Goal: Task Accomplishment & Management: Manage account settings

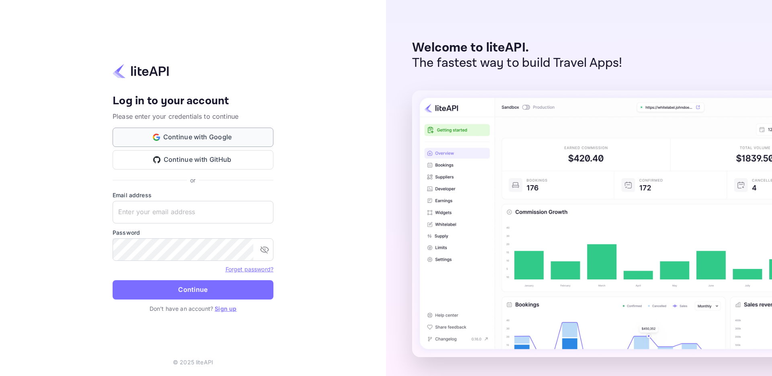
click at [192, 132] on button "Continue with Google" at bounding box center [193, 136] width 161 height 19
click at [249, 138] on button "Continue with Google" at bounding box center [193, 136] width 161 height 19
click at [239, 145] on button "Continue with Google" at bounding box center [193, 136] width 161 height 19
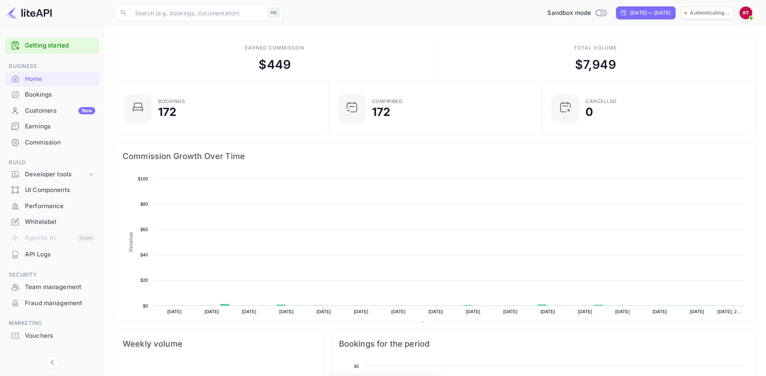
click at [62, 164] on span "Build" at bounding box center [52, 162] width 94 height 9
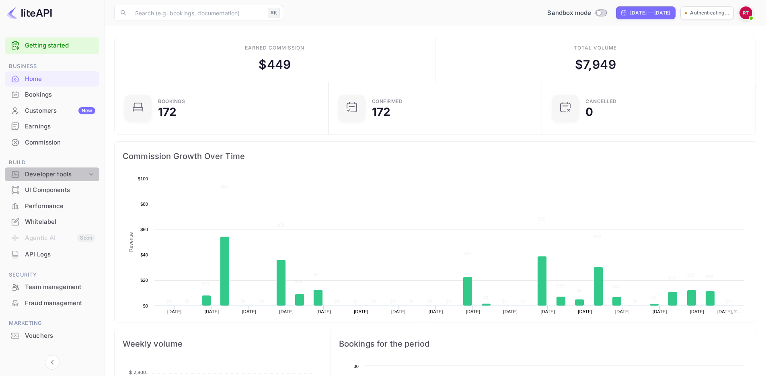
click at [62, 169] on div "Developer tools" at bounding box center [52, 174] width 94 height 14
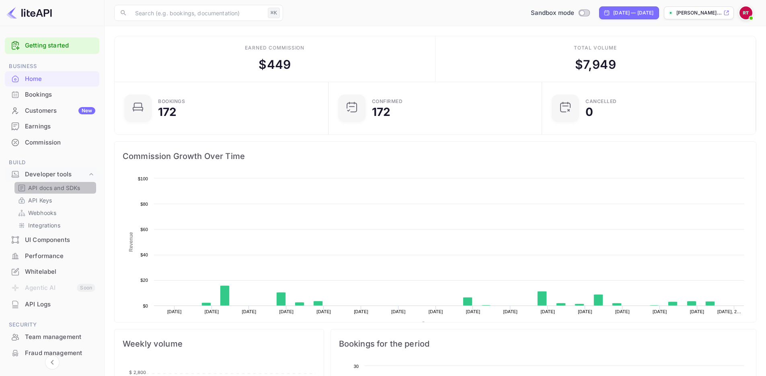
click at [66, 193] on div "API docs and SDKs" at bounding box center [55, 188] width 82 height 12
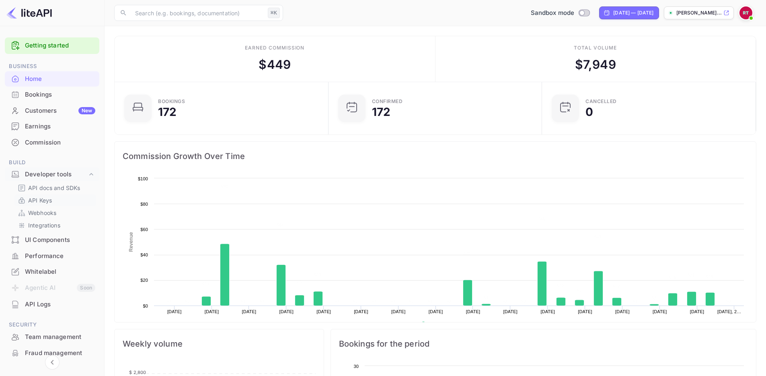
click at [66, 199] on link "API Keys" at bounding box center [55, 200] width 75 height 8
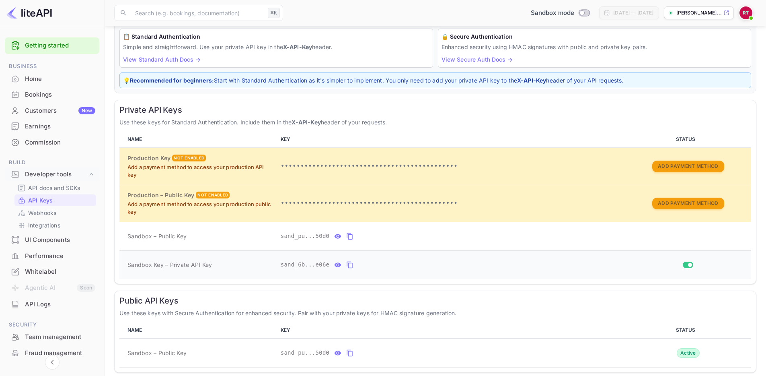
scroll to position [63, 0]
click at [339, 262] on icon "private api keys table" at bounding box center [338, 263] width 7 height 4
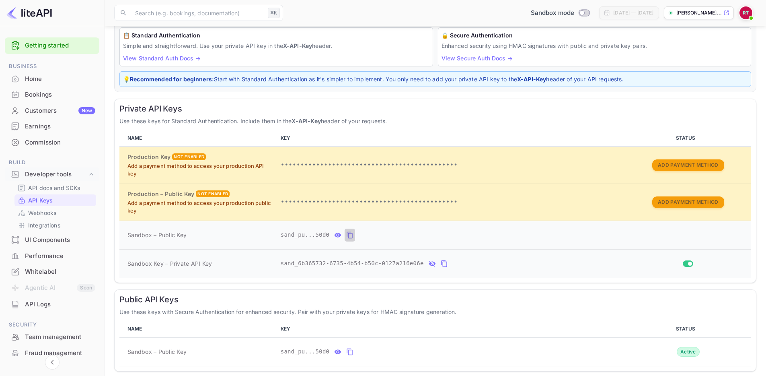
click at [350, 233] on icon "private api keys table" at bounding box center [350, 235] width 6 height 7
click at [444, 263] on icon "private api keys table" at bounding box center [444, 264] width 7 height 10
